Goal: Transaction & Acquisition: Book appointment/travel/reservation

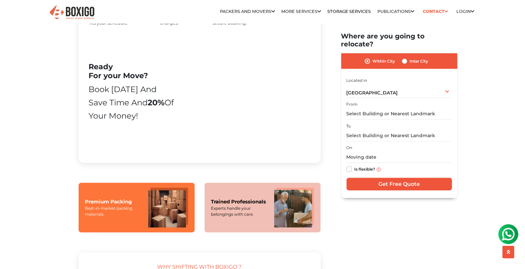
scroll to position [389, 0]
click at [393, 108] on input "text" at bounding box center [398, 114] width 105 height 12
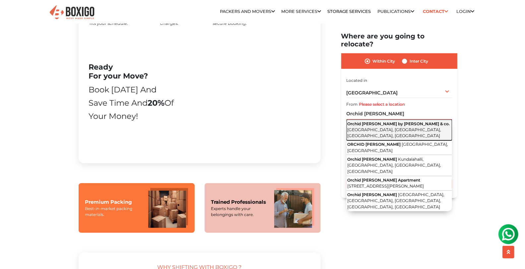
click at [392, 121] on span "Orchid [PERSON_NAME] by [PERSON_NAME] & co." at bounding box center [398, 123] width 102 height 5
type input "Orchid [PERSON_NAME] by [PERSON_NAME] & co., Hennur [GEOGRAPHIC_DATA], [GEOGRAP…"
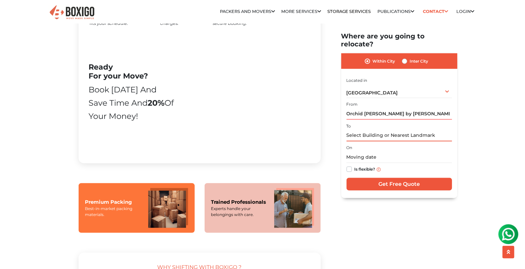
click at [367, 132] on input "text" at bounding box center [398, 136] width 105 height 12
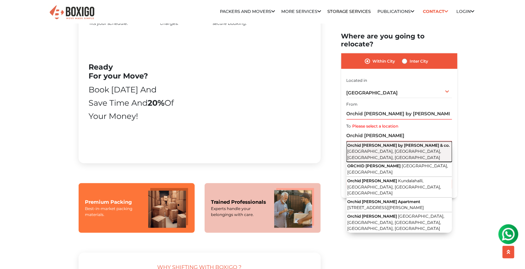
click at [384, 141] on button "Orchid [PERSON_NAME] by [PERSON_NAME] & co. [STREET_ADDRESS]" at bounding box center [398, 151] width 105 height 21
type input "Orchid [PERSON_NAME] by [PERSON_NAME] & co., Hennur [GEOGRAPHIC_DATA], [GEOGRAP…"
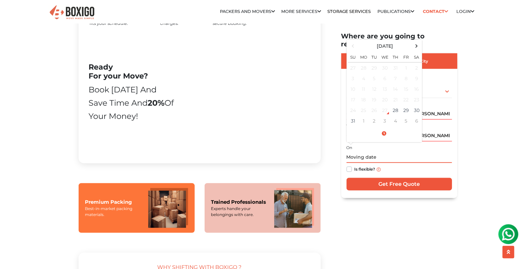
click at [359, 151] on input "text" at bounding box center [398, 157] width 105 height 12
click at [399, 116] on td "4" at bounding box center [395, 121] width 11 height 11
type input "[DATE] 12:00 AM"
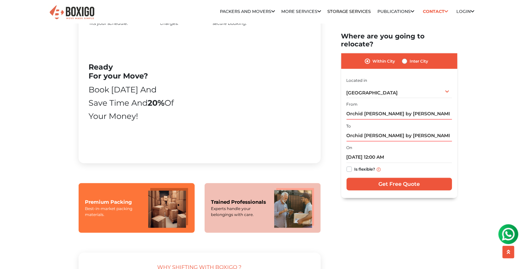
click at [373, 57] on label "Within City" at bounding box center [384, 61] width 23 height 8
click at [366, 57] on input "Within City" at bounding box center [367, 60] width 5 height 7
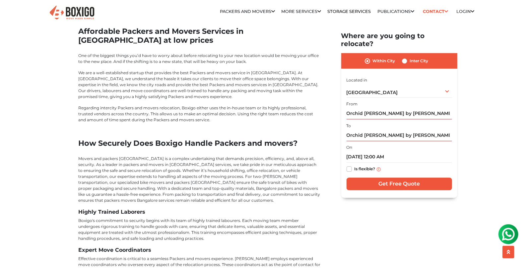
scroll to position [2596, 0]
click at [390, 178] on input "Get Free Quote" at bounding box center [398, 184] width 105 height 13
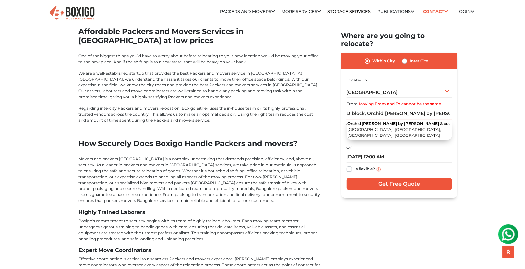
type input "D block, Orchid [PERSON_NAME] by [PERSON_NAME] & co., Hennur [GEOGRAPHIC_DATA],…"
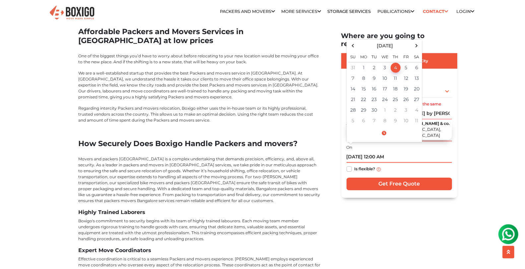
click at [353, 151] on input "[DATE] 12:00 AM" at bounding box center [398, 157] width 105 height 12
click at [332, 135] on section "Packers and Movers in [GEOGRAPHIC_DATA] Effortlessly streamlining Every movemen…" at bounding box center [389, 115] width 116 height 166
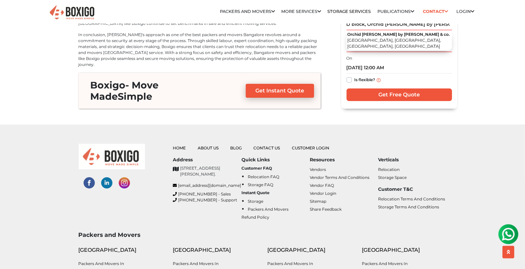
scroll to position [3019, 0]
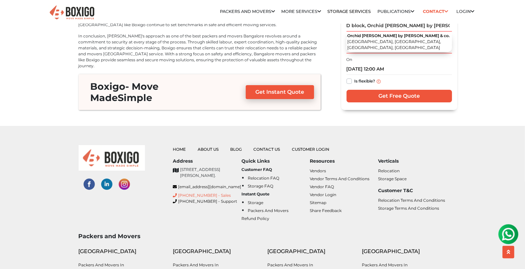
click at [183, 193] on link "[PHONE_NUMBER] - Sales" at bounding box center [207, 196] width 68 height 6
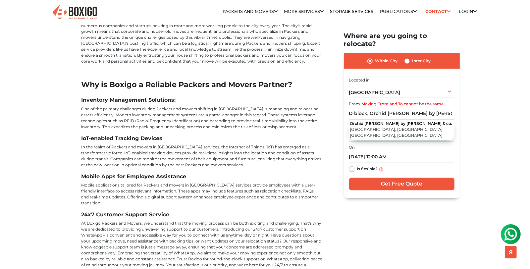
scroll to position [2331, 0]
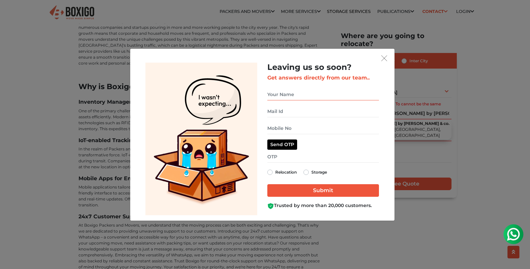
click at [297, 98] on input "get free quote dialog" at bounding box center [324, 95] width 112 height 12
type input "[PERSON_NAME]"
type input "[PERSON_NAME][EMAIL_ADDRESS][PERSON_NAME][DOMAIN_NAME]"
type input "07769052221"
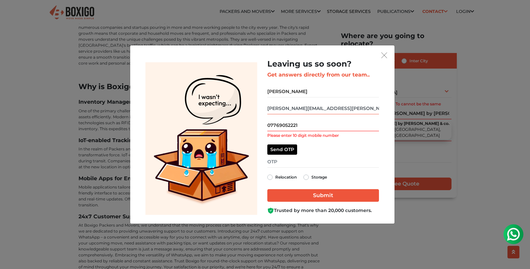
click at [291, 108] on input "[PERSON_NAME][EMAIL_ADDRESS][PERSON_NAME][DOMAIN_NAME]" at bounding box center [324, 109] width 112 height 12
type input "[EMAIL_ADDRESS][DOMAIN_NAME]"
click at [300, 123] on input "07769052221" at bounding box center [324, 126] width 112 height 12
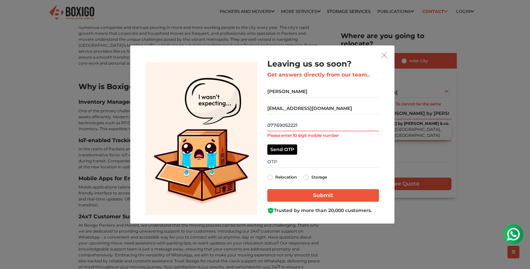
click at [300, 123] on input "07769052221" at bounding box center [324, 126] width 112 height 12
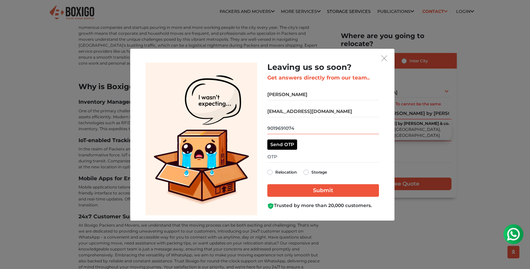
type input "9019691074"
click at [294, 155] on input "get free quote dialog" at bounding box center [324, 157] width 112 height 12
click at [273, 172] on div "Relocation" at bounding box center [283, 172] width 30 height 8
click at [275, 171] on label "Relocation" at bounding box center [286, 172] width 22 height 8
click at [269, 171] on input "Relocation" at bounding box center [270, 171] width 5 height 7
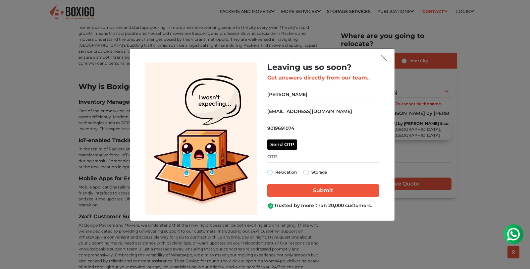
radio input "true"
click at [279, 158] on input "get free quote dialog" at bounding box center [324, 157] width 112 height 12
click at [283, 142] on button "Send OTP" at bounding box center [283, 145] width 30 height 10
click at [283, 160] on input "get free quote dialog" at bounding box center [324, 157] width 112 height 12
type input "9765"
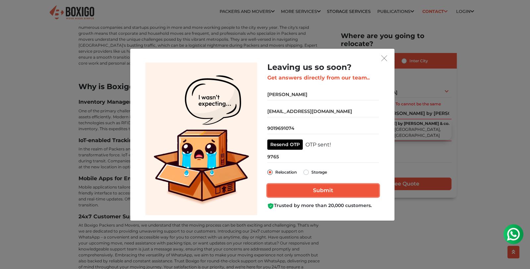
click at [314, 188] on input "Submit" at bounding box center [324, 190] width 112 height 13
